Goal: Navigation & Orientation: Find specific page/section

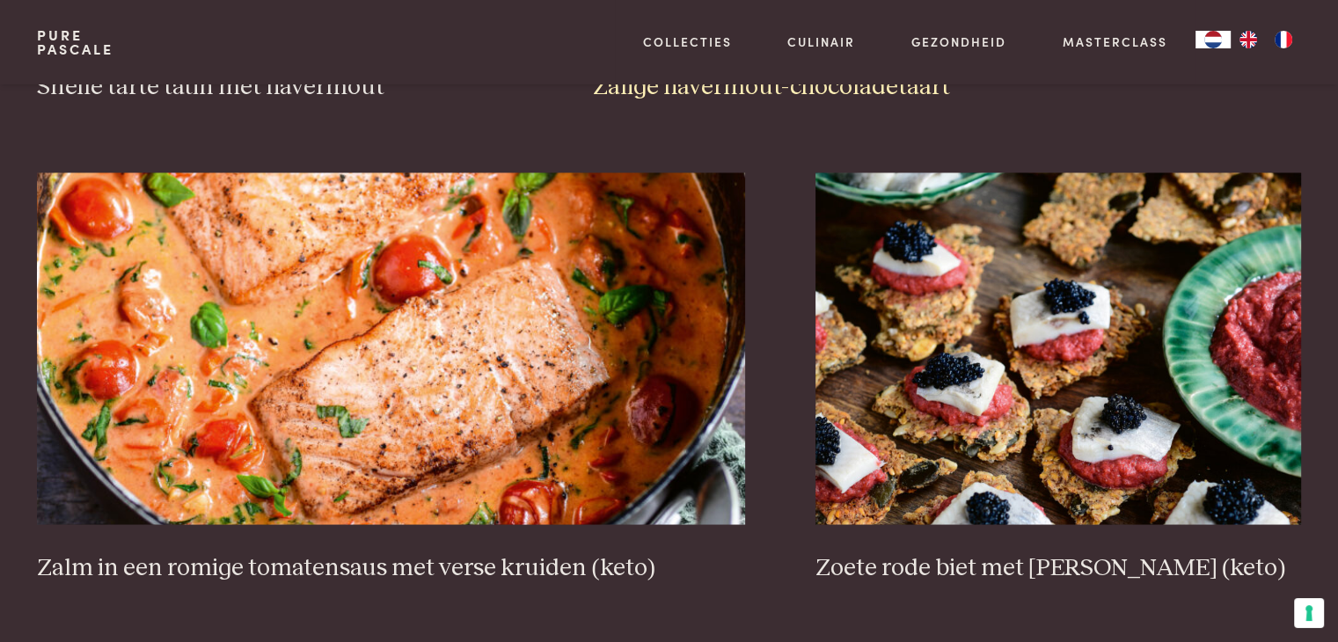
scroll to position [3167, 0]
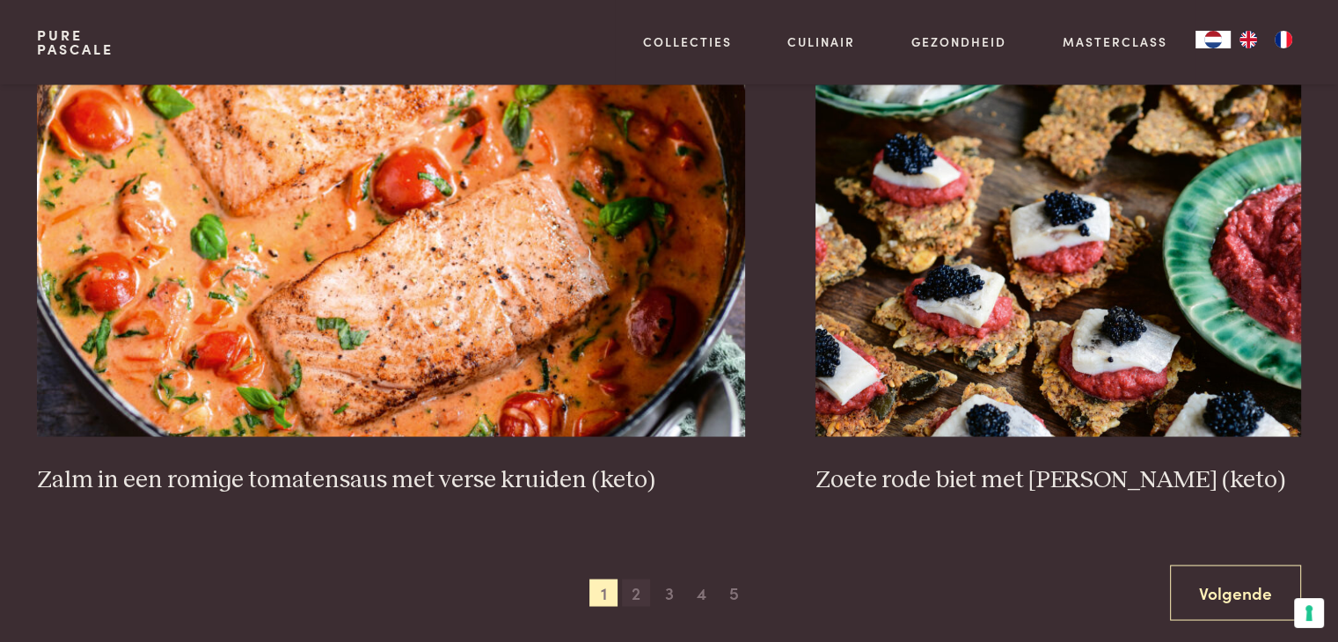
click at [631, 601] on span "2" at bounding box center [636, 593] width 28 height 28
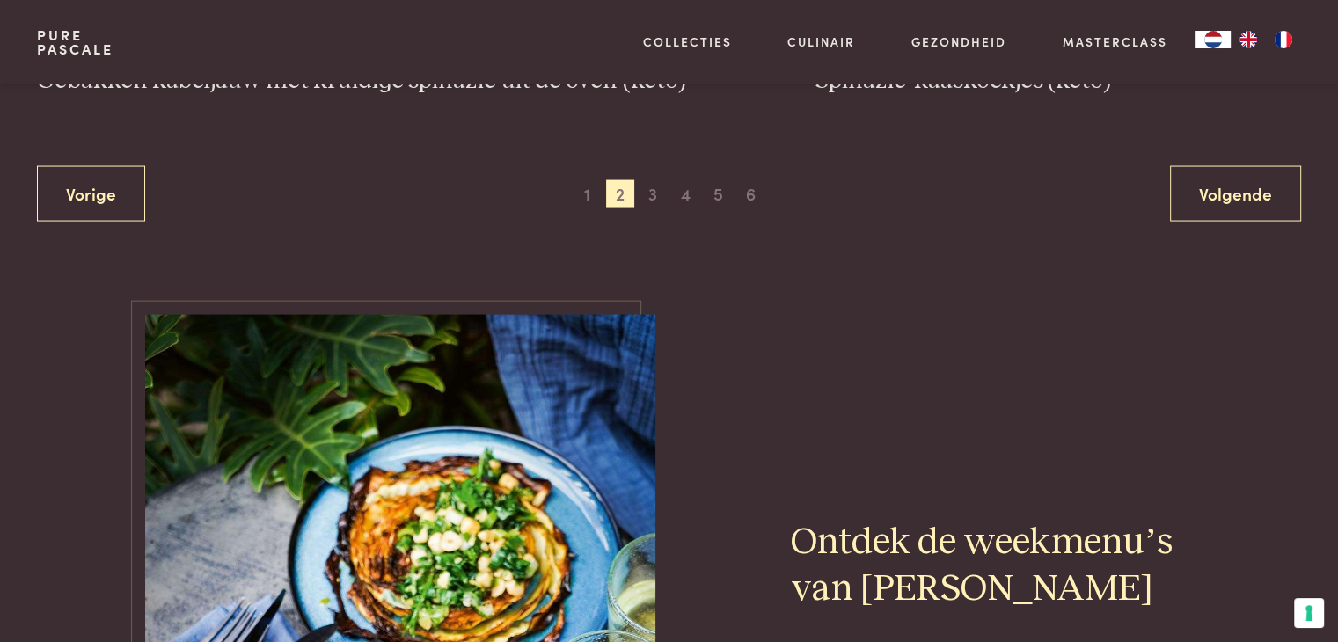
scroll to position [3571, 0]
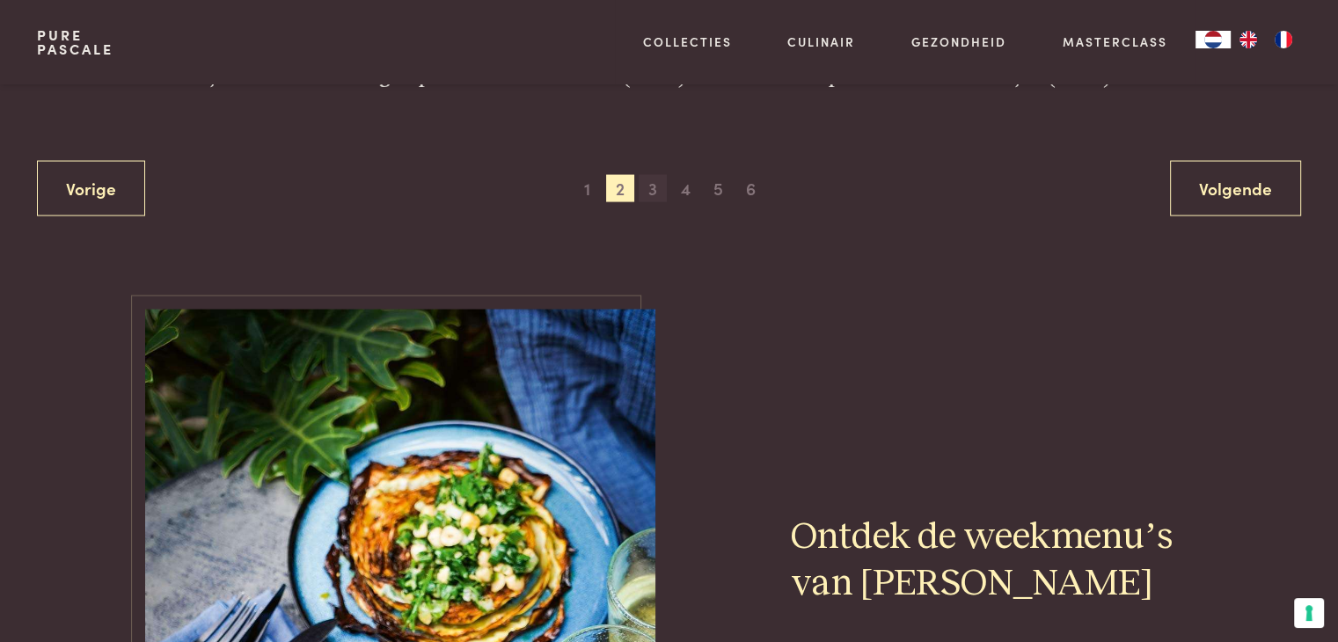
click at [658, 189] on span "3" at bounding box center [653, 189] width 28 height 28
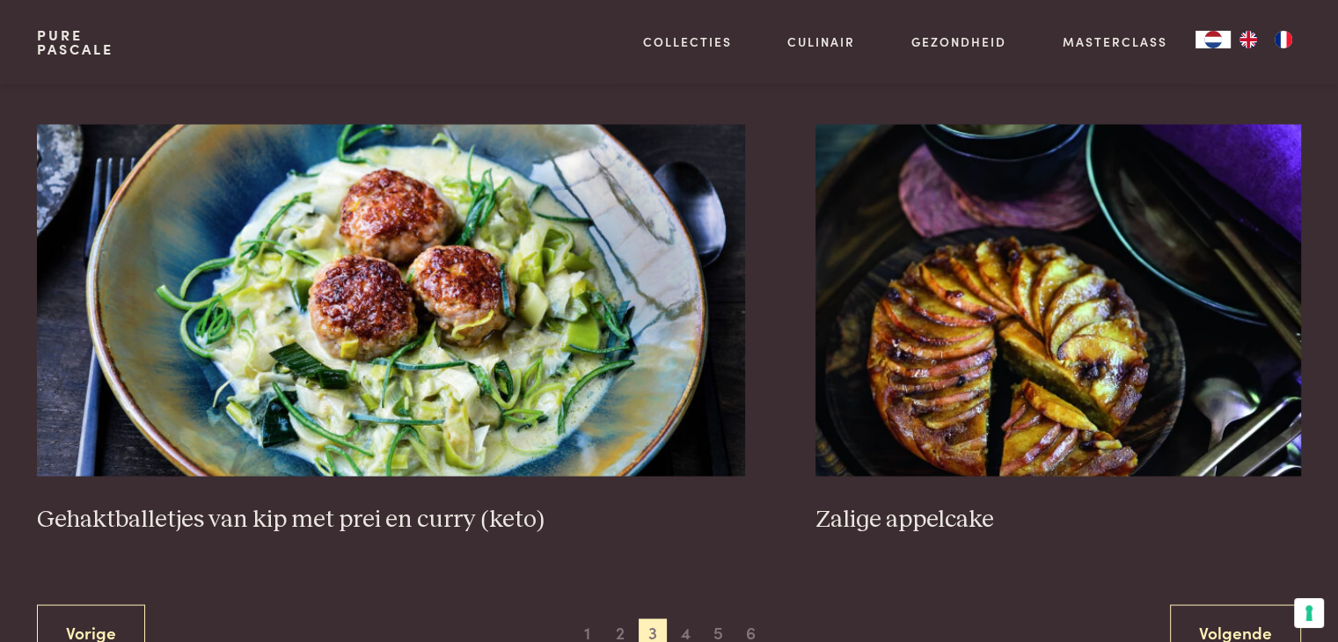
scroll to position [3219, 0]
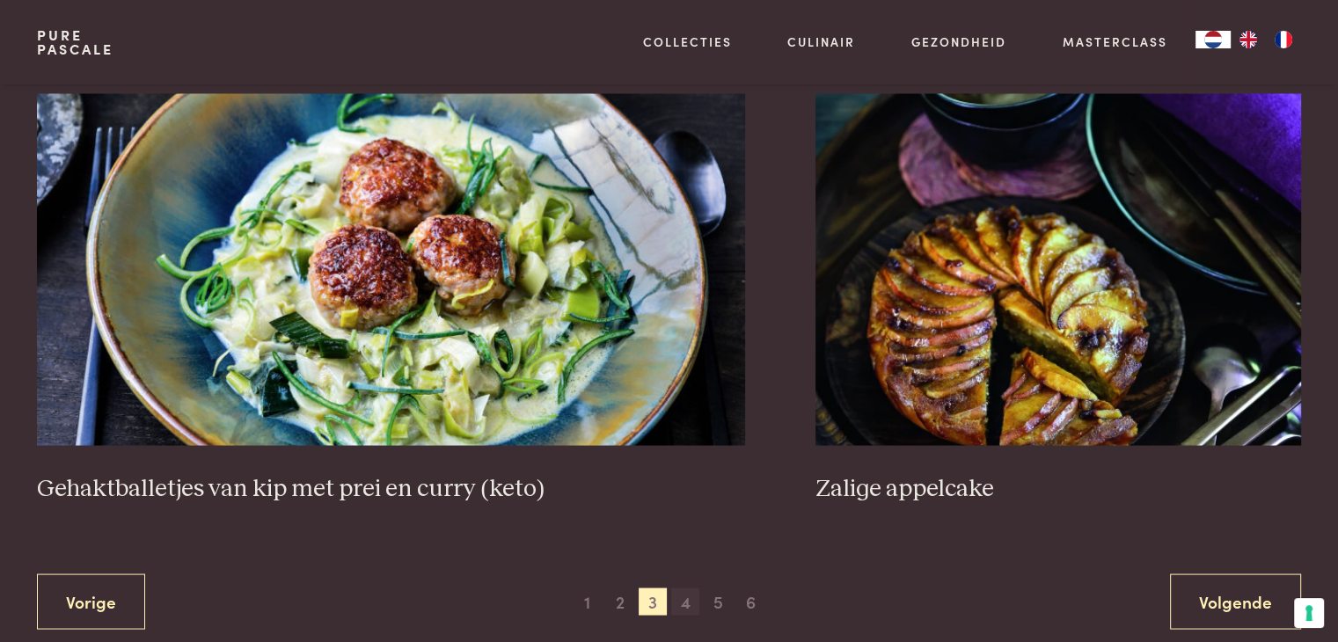
click at [683, 604] on span "4" at bounding box center [685, 602] width 28 height 28
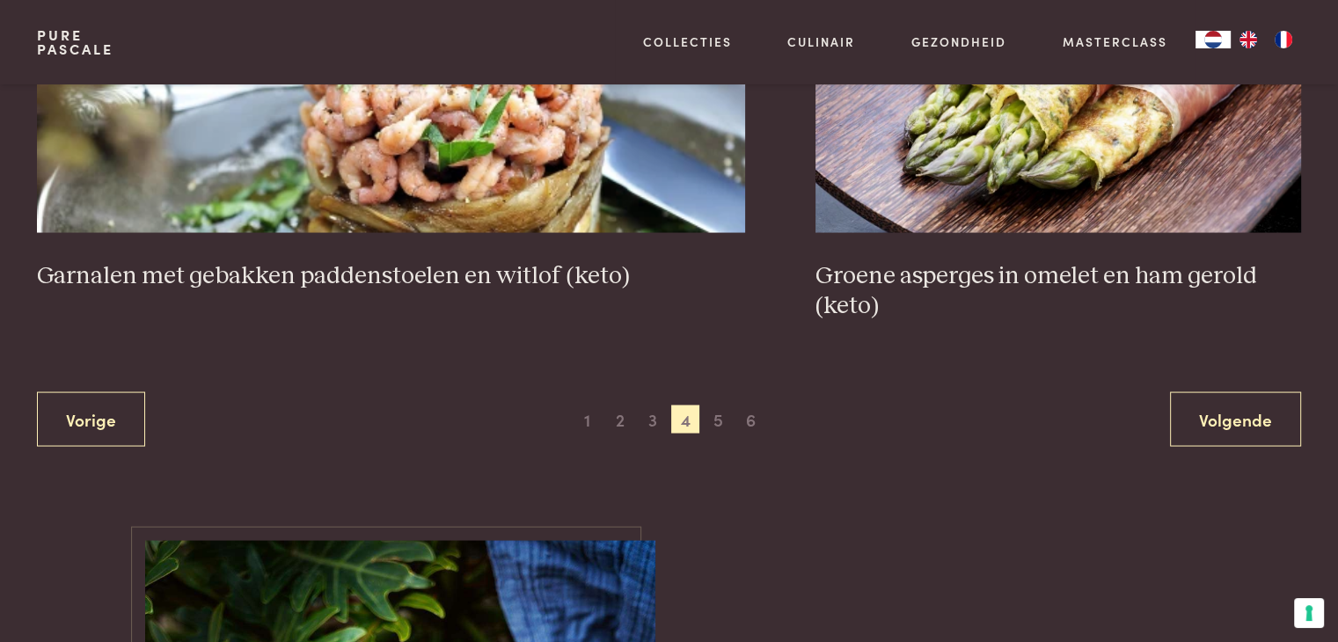
scroll to position [3395, 0]
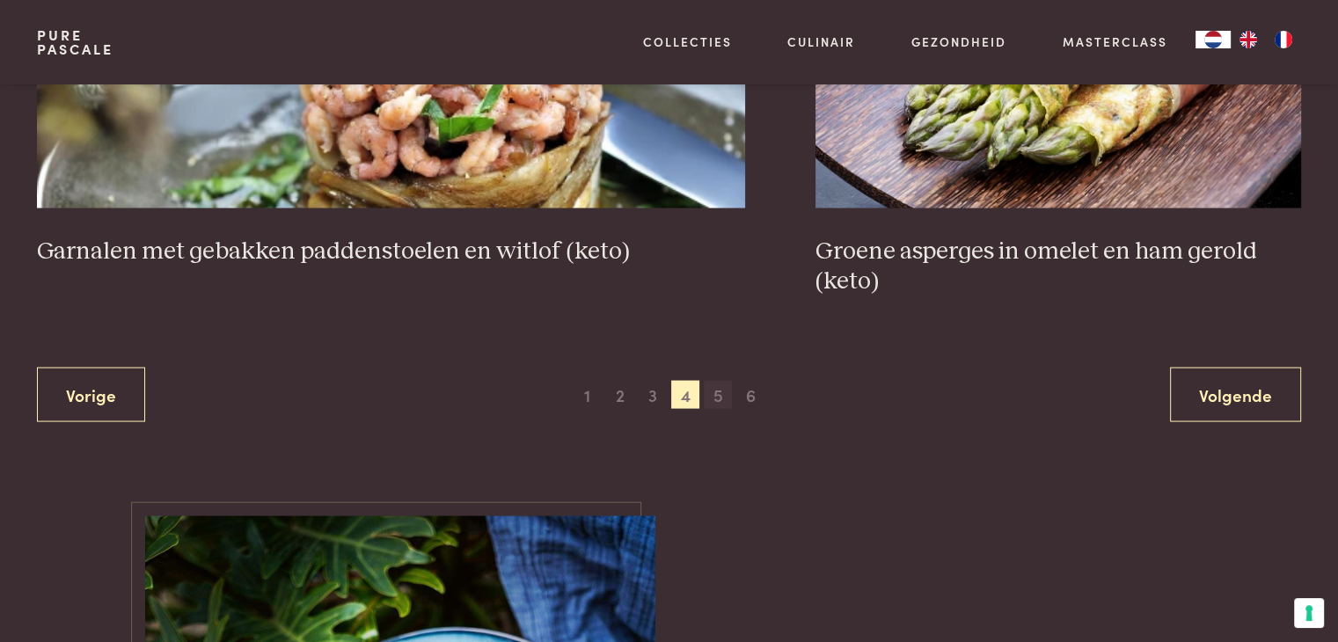
click at [717, 392] on span "5" at bounding box center [718, 395] width 28 height 28
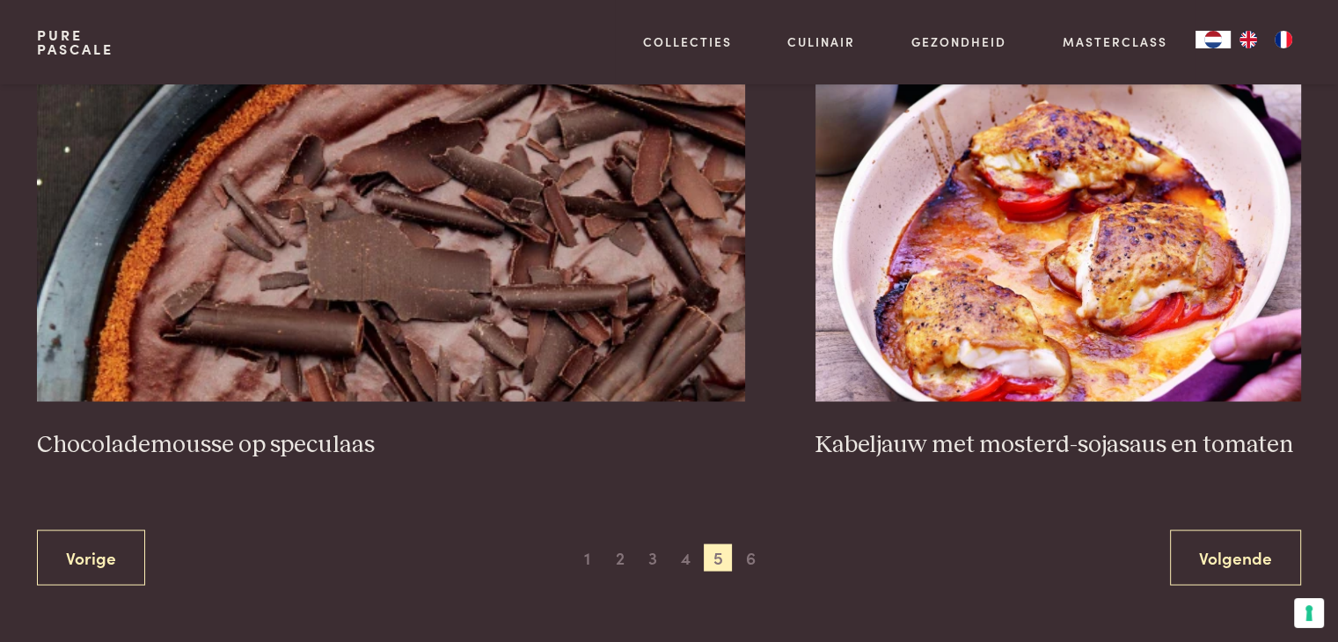
scroll to position [3307, 0]
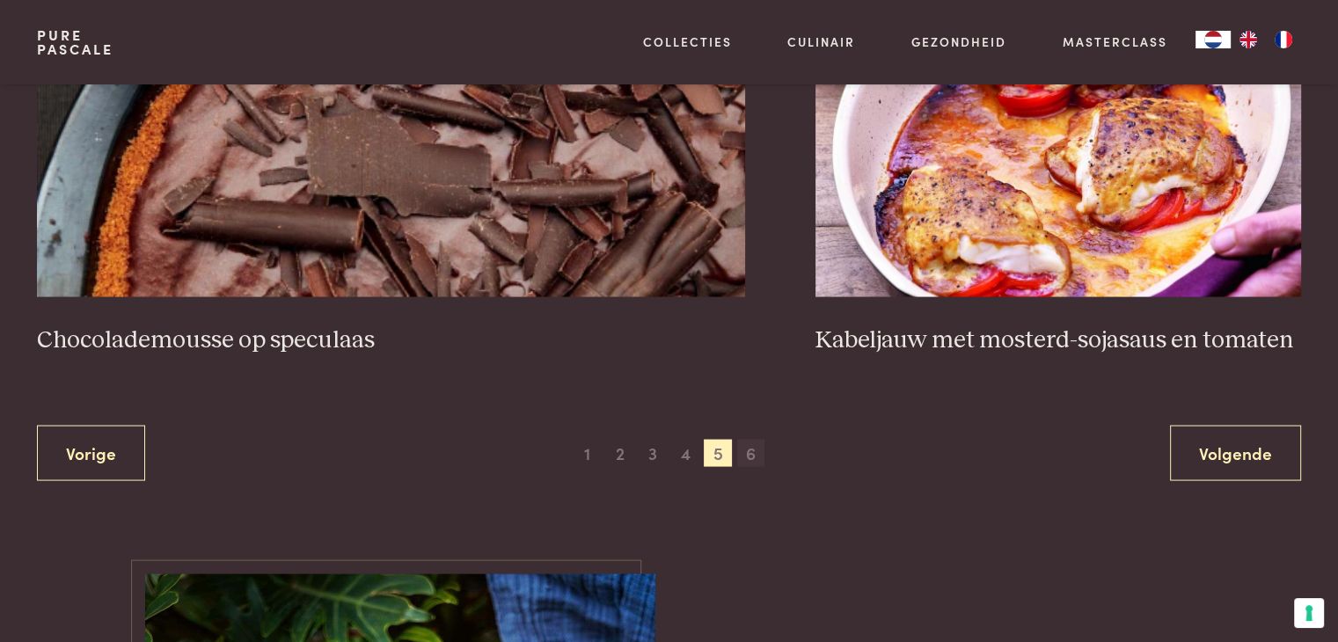
click at [758, 450] on span "6" at bounding box center [751, 453] width 28 height 28
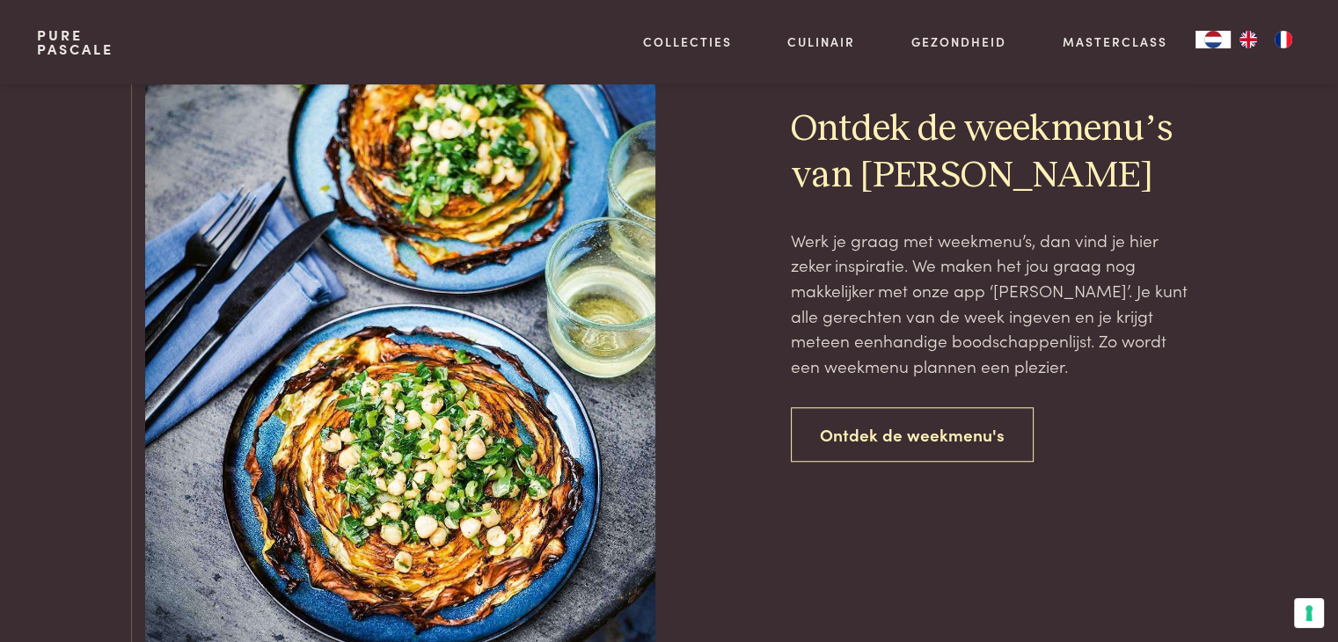
scroll to position [1548, 0]
